Goal: Task Accomplishment & Management: Use online tool/utility

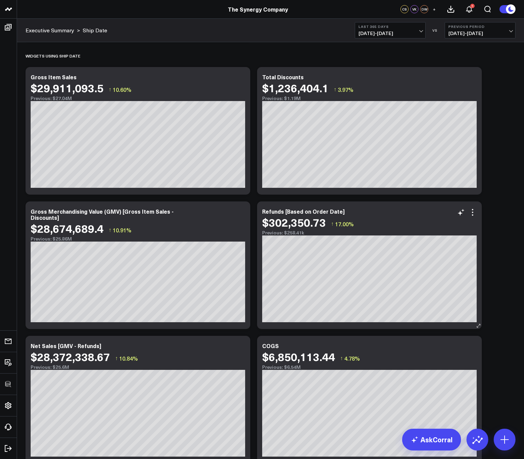
scroll to position [164, 0]
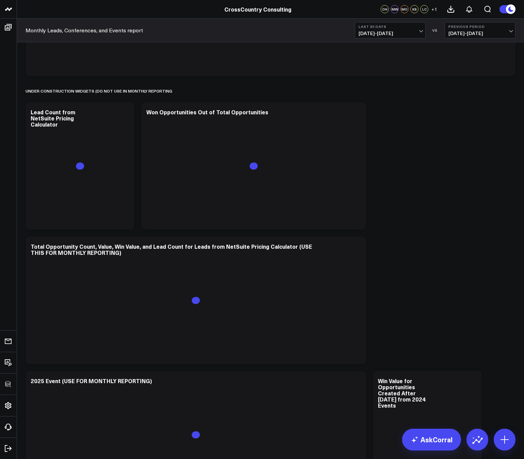
scroll to position [691, 0]
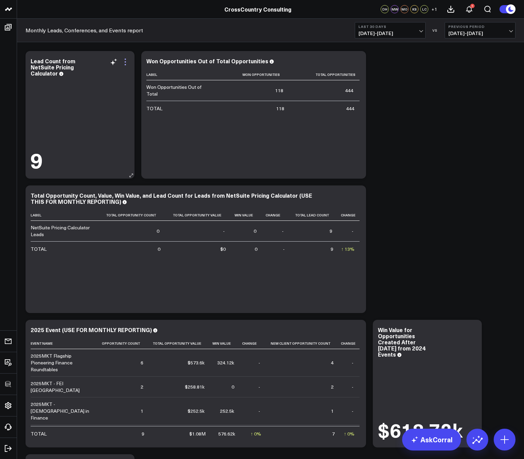
click at [124, 62] on icon at bounding box center [124, 61] width 1 height 1
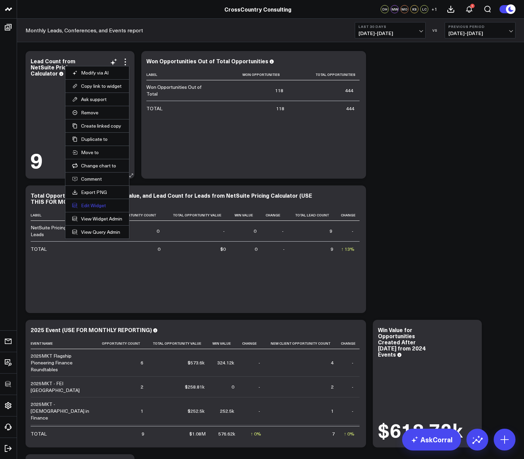
click at [96, 202] on button "Edit Widget" at bounding box center [97, 205] width 50 height 6
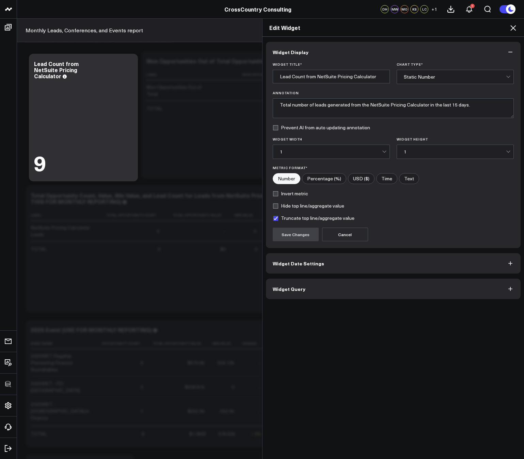
click at [298, 290] on span "Widget Query" at bounding box center [288, 288] width 33 height 5
